Goal: Task Accomplishment & Management: Use online tool/utility

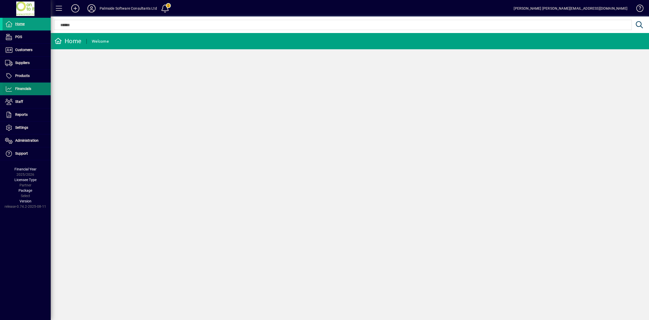
click at [19, 90] on span "Financials" at bounding box center [23, 88] width 16 height 4
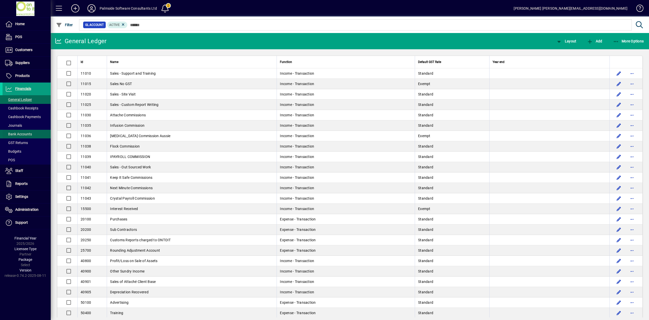
click at [27, 133] on span "Bank Accounts" at bounding box center [18, 134] width 27 height 4
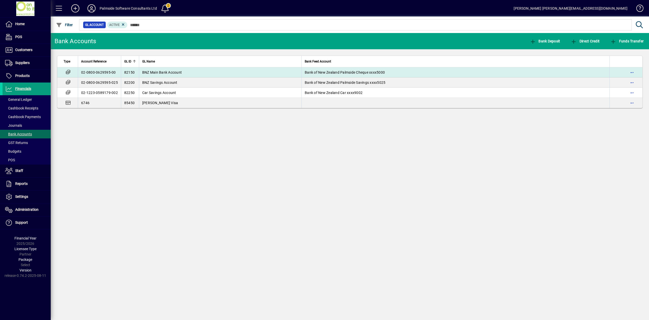
click at [177, 74] on td "BNZ Main Bank Account" at bounding box center [220, 72] width 163 height 10
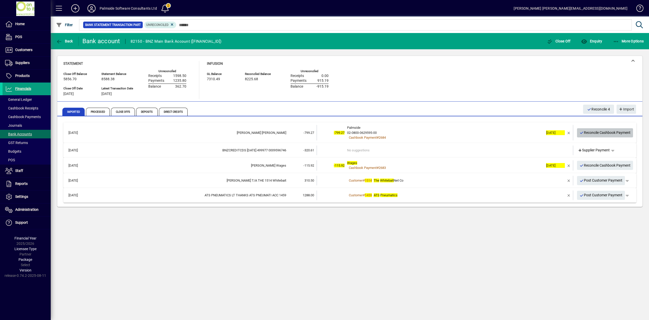
click at [590, 132] on span "Reconcile Cashbook Payment" at bounding box center [605, 132] width 51 height 8
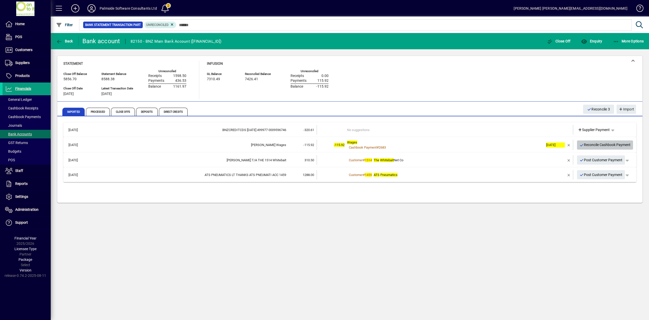
click at [595, 145] on span "Reconcile Cashbook Payment" at bounding box center [605, 145] width 51 height 8
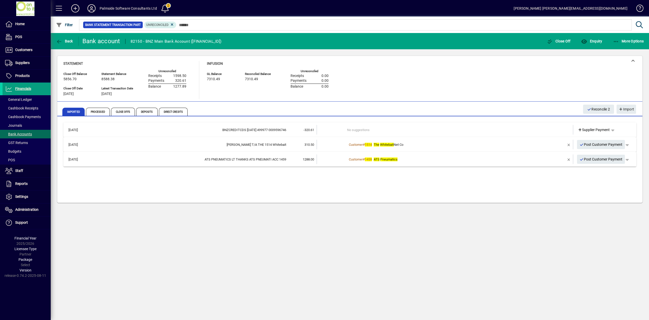
click at [560, 130] on td at bounding box center [554, 130] width 21 height 10
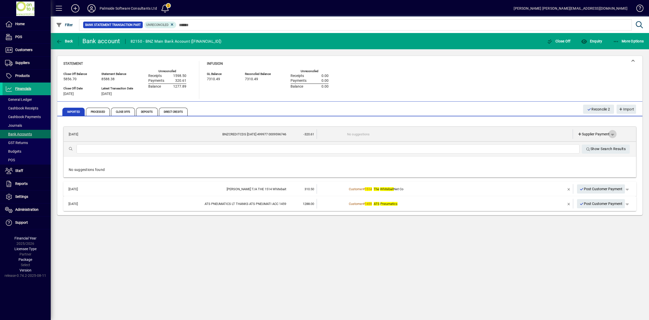
click at [613, 134] on span "button" at bounding box center [613, 134] width 12 height 12
click at [600, 162] on span "Funds Transfer" at bounding box center [593, 163] width 30 height 6
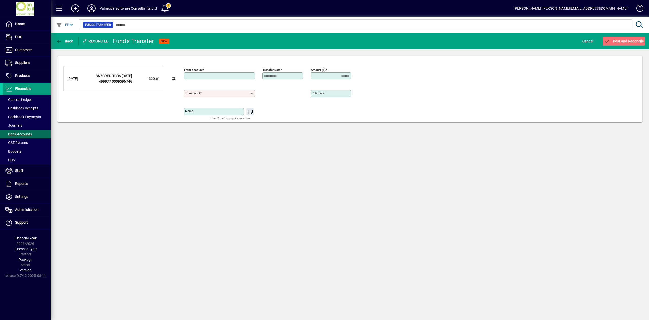
type input "**********"
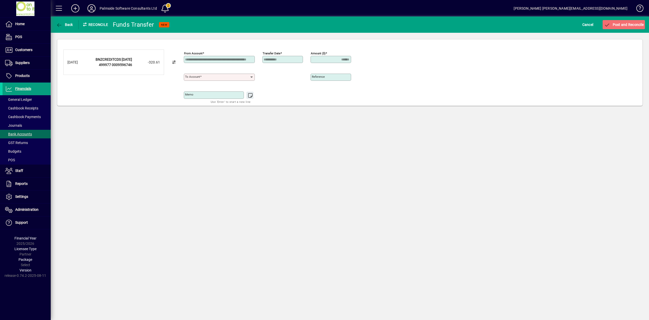
click at [245, 76] on input "To account" at bounding box center [217, 77] width 65 height 4
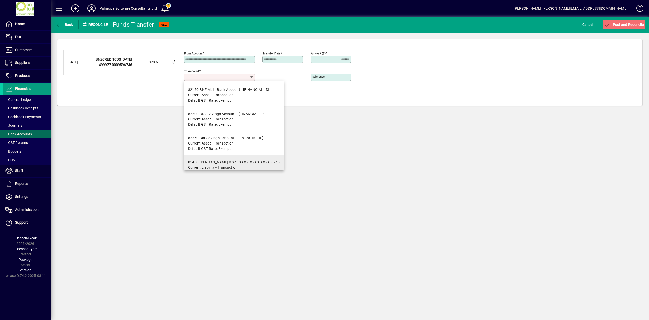
click at [229, 162] on div "85450 [PERSON_NAME] Visa - XXXX-XXXX-XXXX-6746" at bounding box center [234, 161] width 92 height 5
type input "**********"
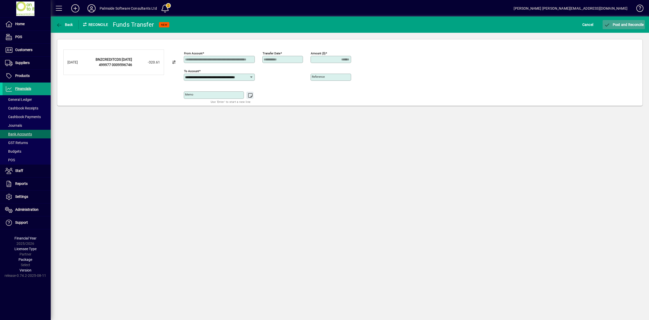
click at [627, 23] on span "Post and Reconcile" at bounding box center [624, 25] width 40 height 4
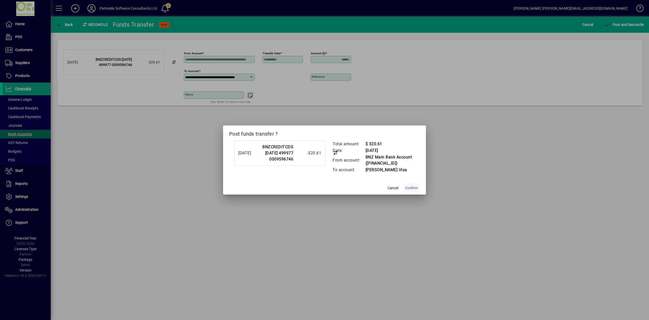
click at [412, 190] on span "Confirm" at bounding box center [411, 187] width 13 height 5
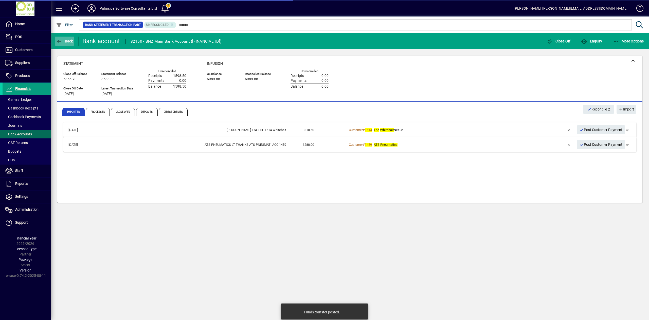
click at [58, 41] on icon "button" at bounding box center [59, 41] width 6 height 5
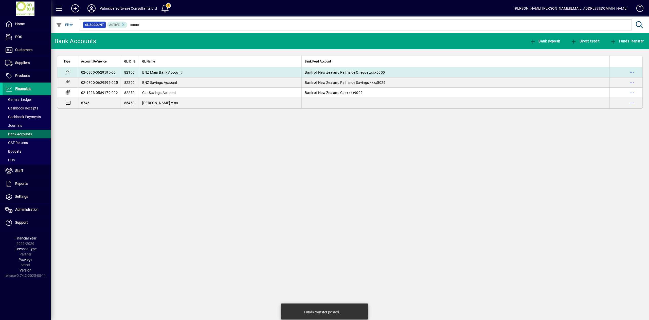
click at [197, 74] on td "BNZ Main Bank Account" at bounding box center [220, 72] width 163 height 10
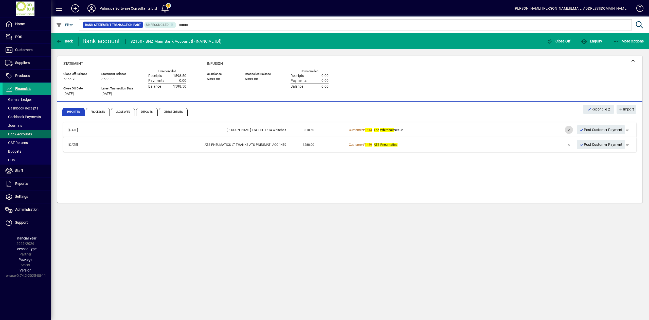
click at [567, 129] on span "button" at bounding box center [569, 130] width 12 height 12
click at [561, 129] on td at bounding box center [554, 130] width 21 height 10
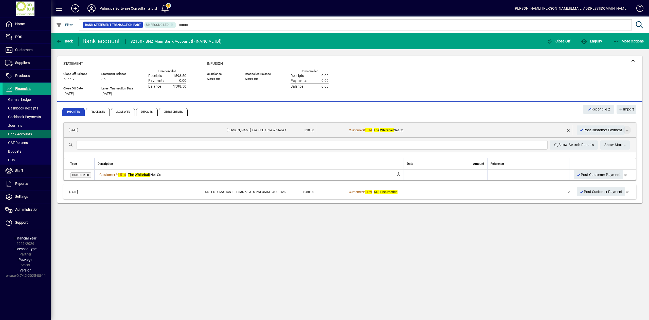
click at [626, 130] on span "button" at bounding box center [627, 130] width 12 height 12
click at [621, 141] on span "Customer Payment" at bounding box center [611, 140] width 37 height 6
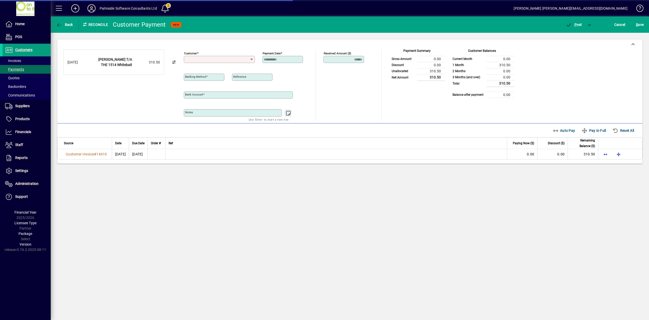
type input "**********"
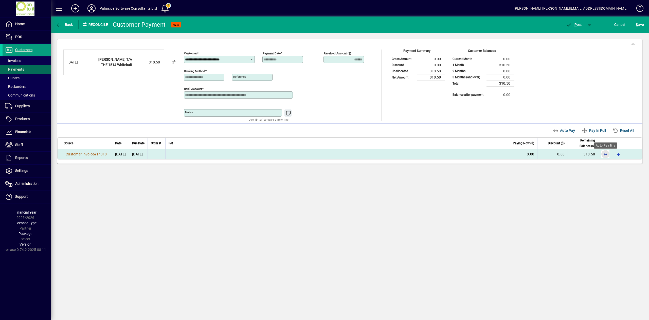
click at [607, 153] on span "button" at bounding box center [606, 154] width 12 height 12
click at [579, 26] on span "P ost" at bounding box center [574, 25] width 16 height 4
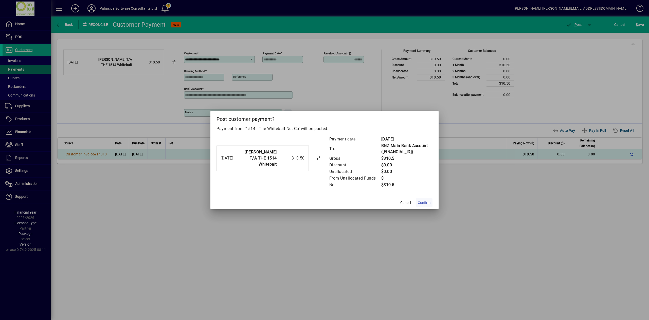
click at [426, 202] on span "Confirm" at bounding box center [424, 202] width 13 height 5
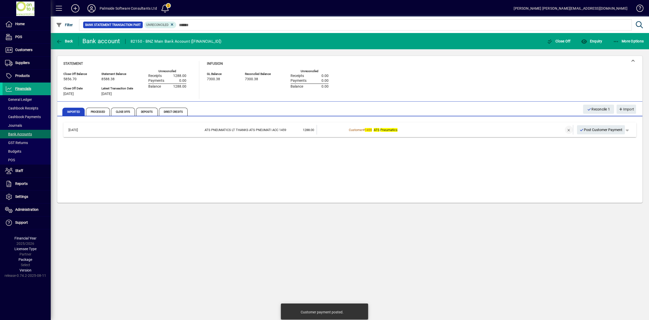
click at [570, 129] on span "button" at bounding box center [569, 130] width 12 height 12
click at [552, 131] on td at bounding box center [554, 130] width 21 height 10
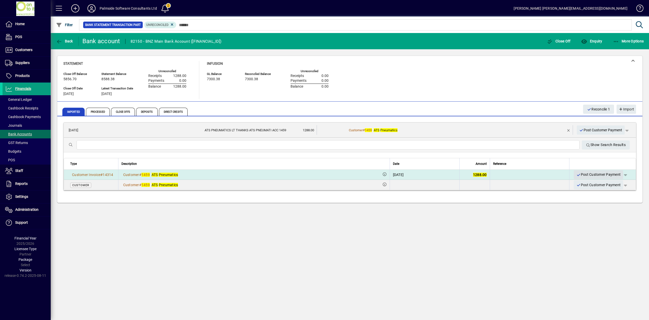
click at [591, 175] on span "Post Customer Payment" at bounding box center [599, 174] width 44 height 8
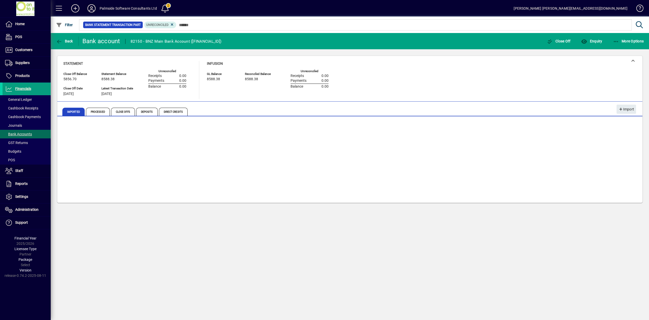
click at [90, 10] on icon at bounding box center [91, 8] width 10 height 8
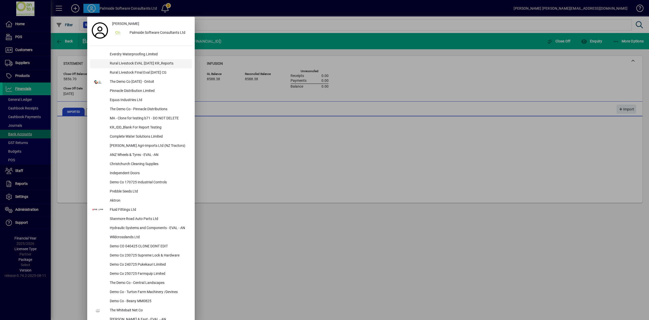
click at [134, 63] on div "Rural Livestock EVAL [DATE] KR_Reports" at bounding box center [149, 63] width 86 height 9
